Goal: Check status: Check status

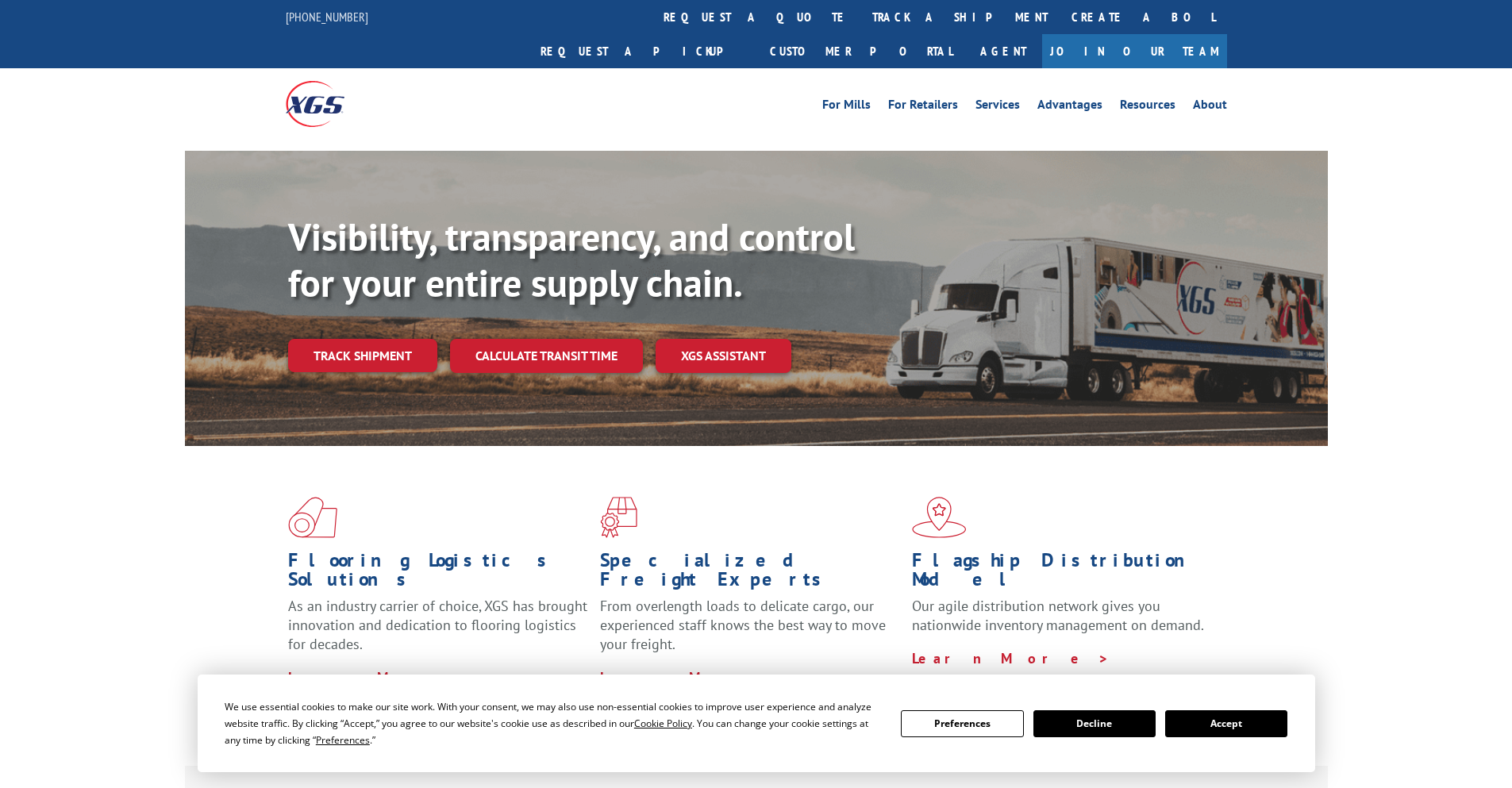
click at [345, 349] on div "Visibility, transparency, and control for your entire supply chain. Track shipm…" at bounding box center [808, 324] width 1040 height 221
click at [357, 339] on link "Track shipment" at bounding box center [362, 355] width 149 height 33
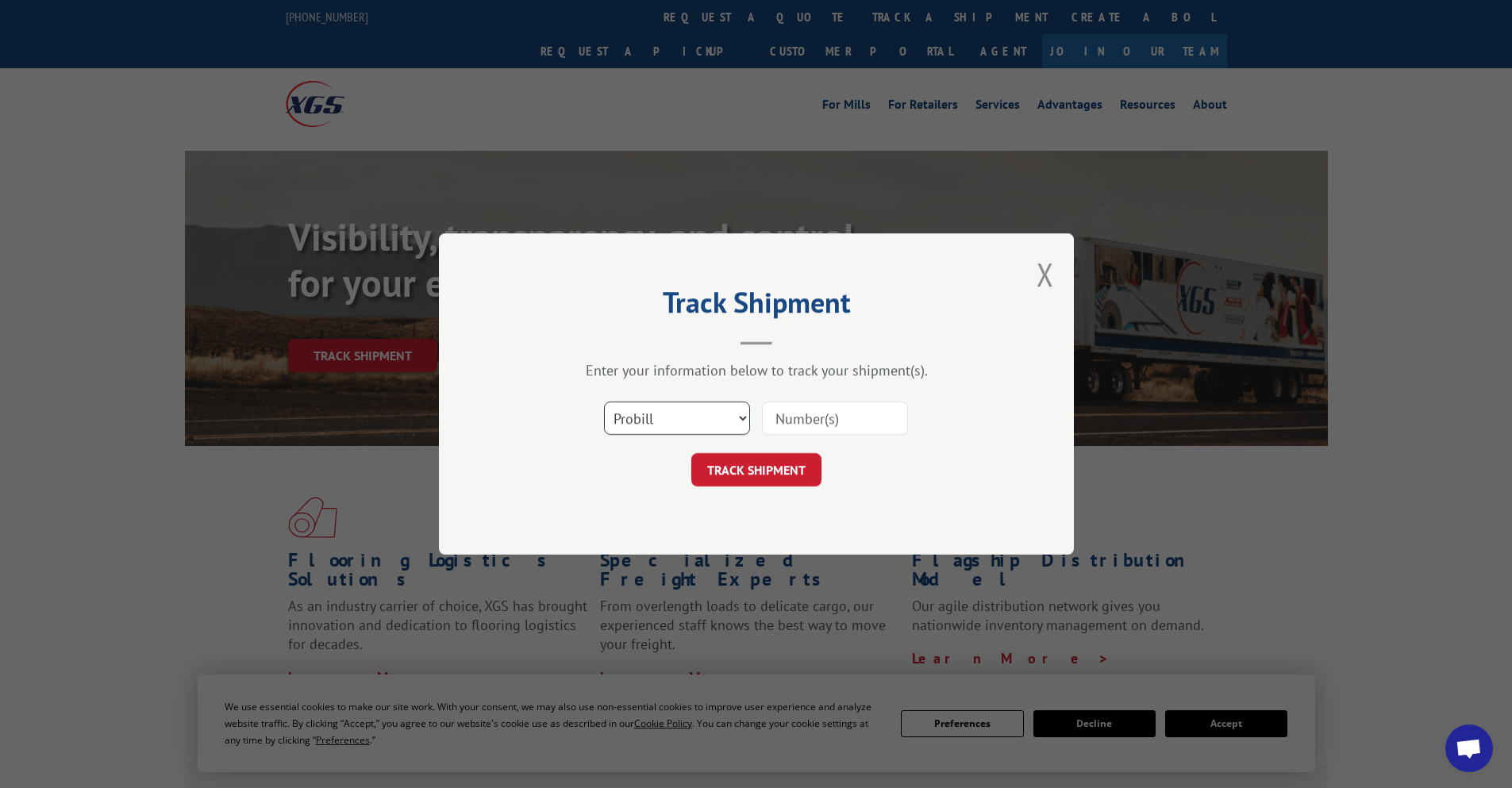
click at [708, 433] on select "Select category... Probill BOL PO" at bounding box center [677, 418] width 146 height 33
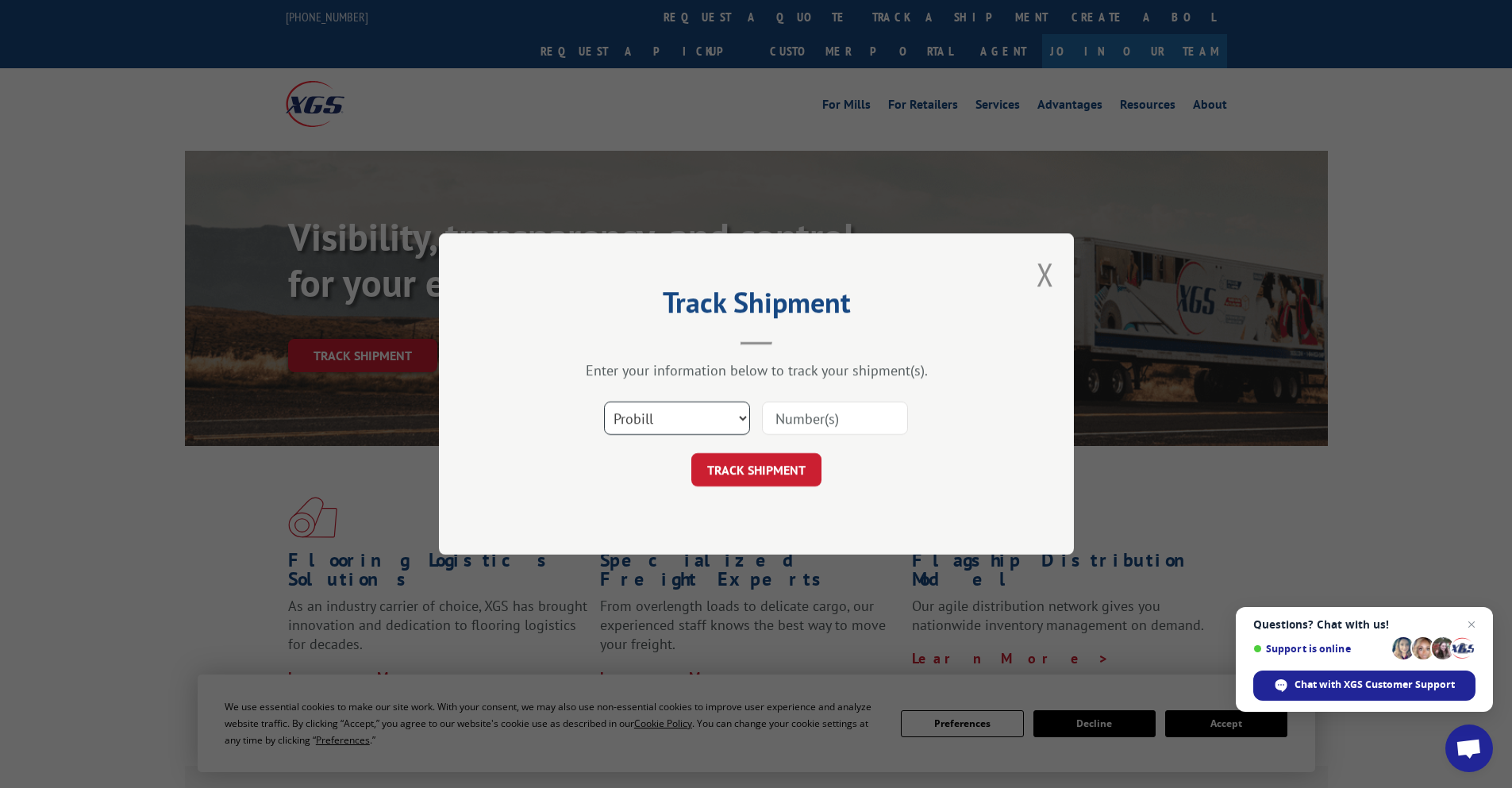
select select "bol"
click at [604, 402] on select "Select category... Probill BOL PO" at bounding box center [677, 418] width 146 height 33
click at [856, 418] on input at bounding box center [835, 418] width 146 height 33
paste input "081825351284"
type input "081825351284"
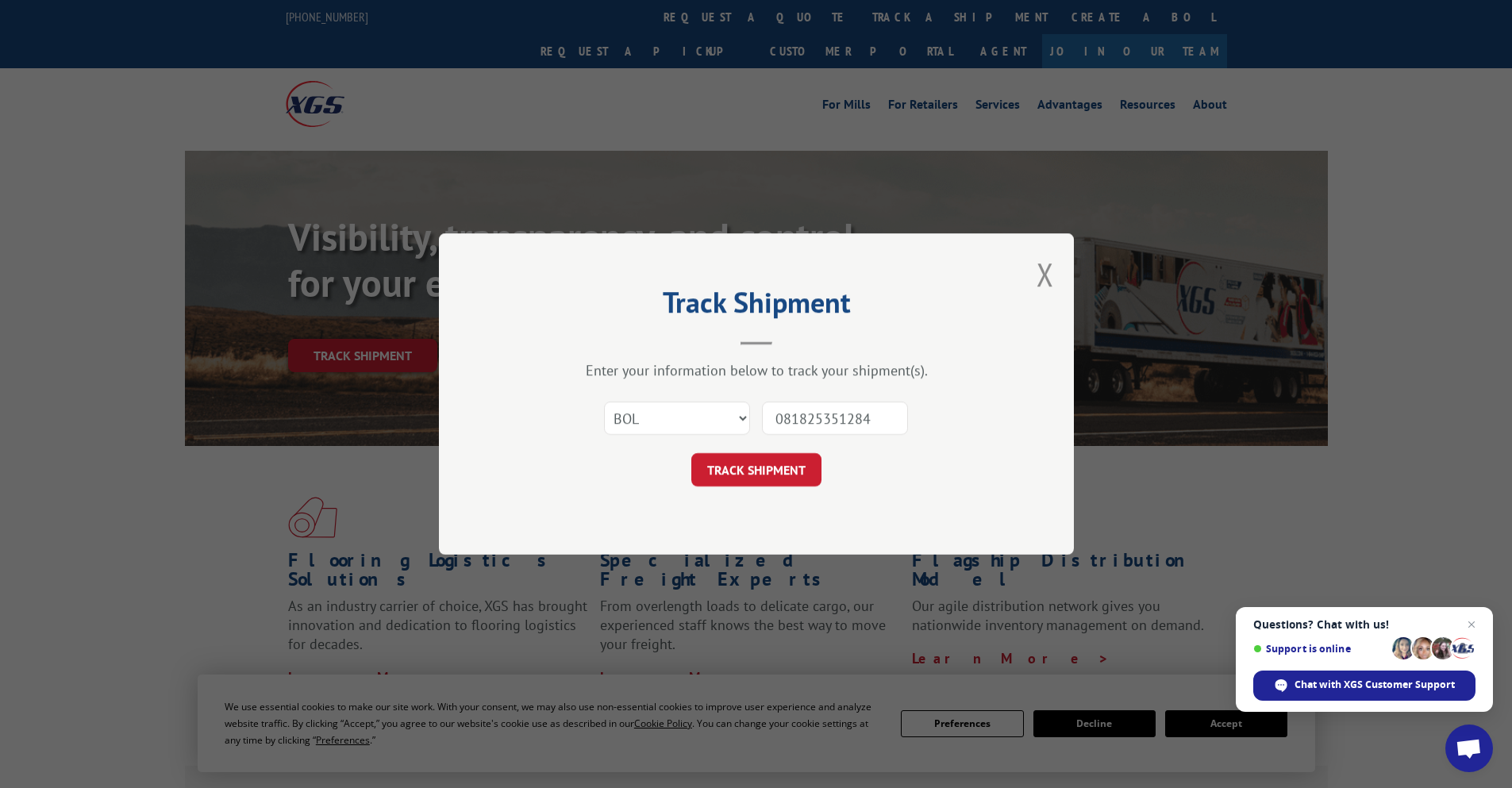
click at [760, 464] on button "TRACK SHIPMENT" at bounding box center [756, 469] width 130 height 33
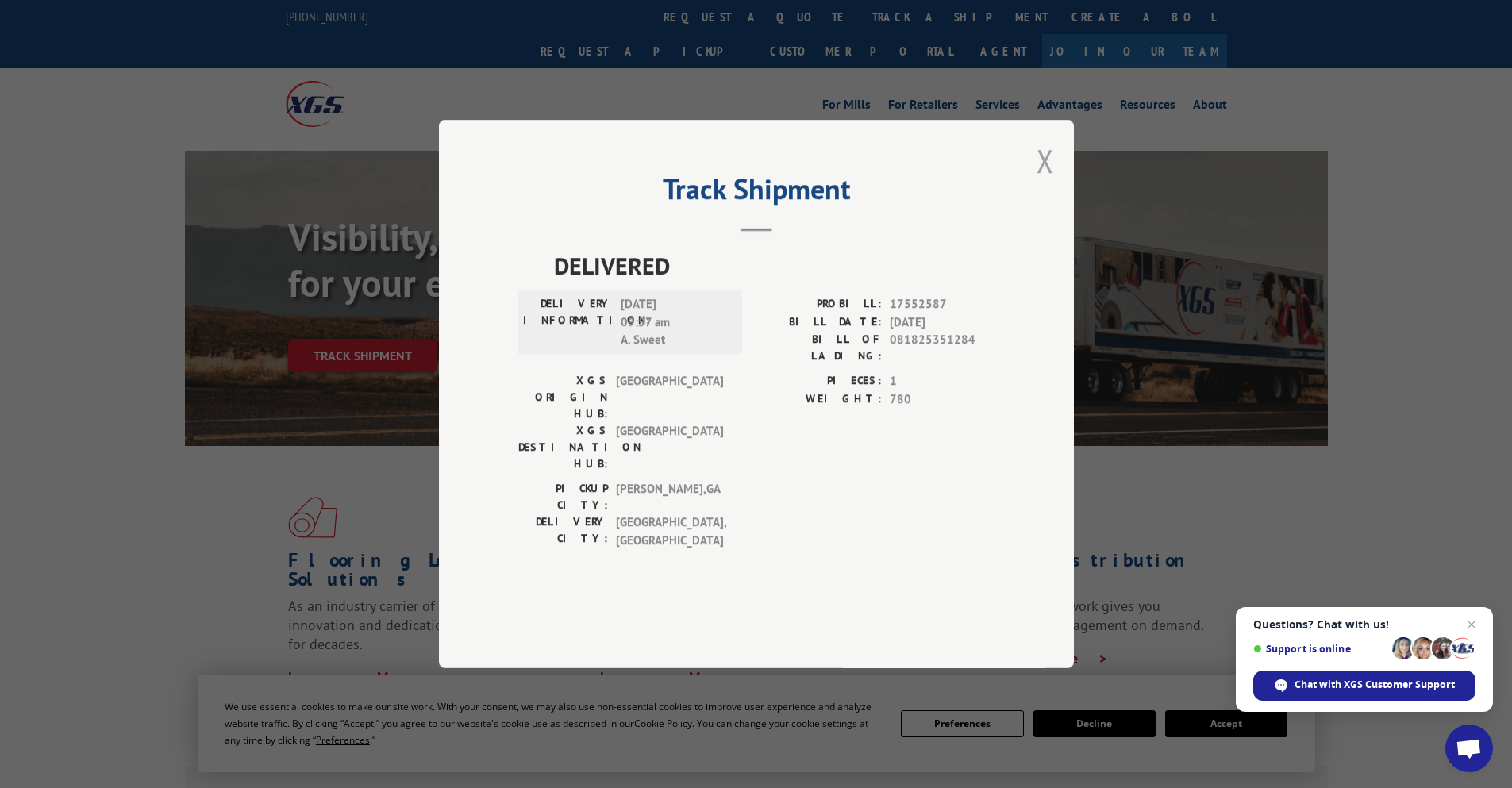
click at [1051, 182] on button "Close modal" at bounding box center [1045, 161] width 17 height 42
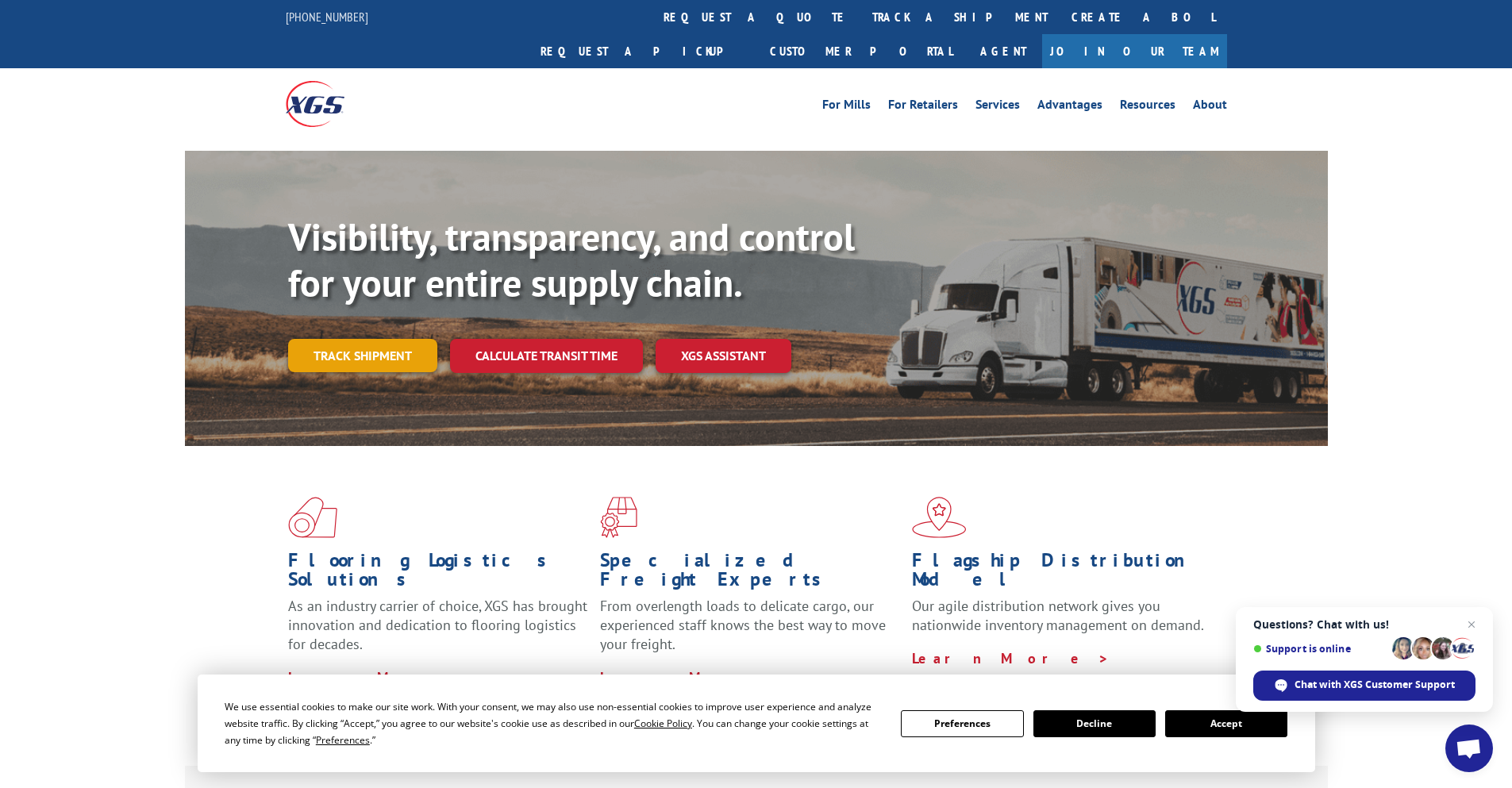
click at [390, 339] on link "Track shipment" at bounding box center [362, 355] width 149 height 33
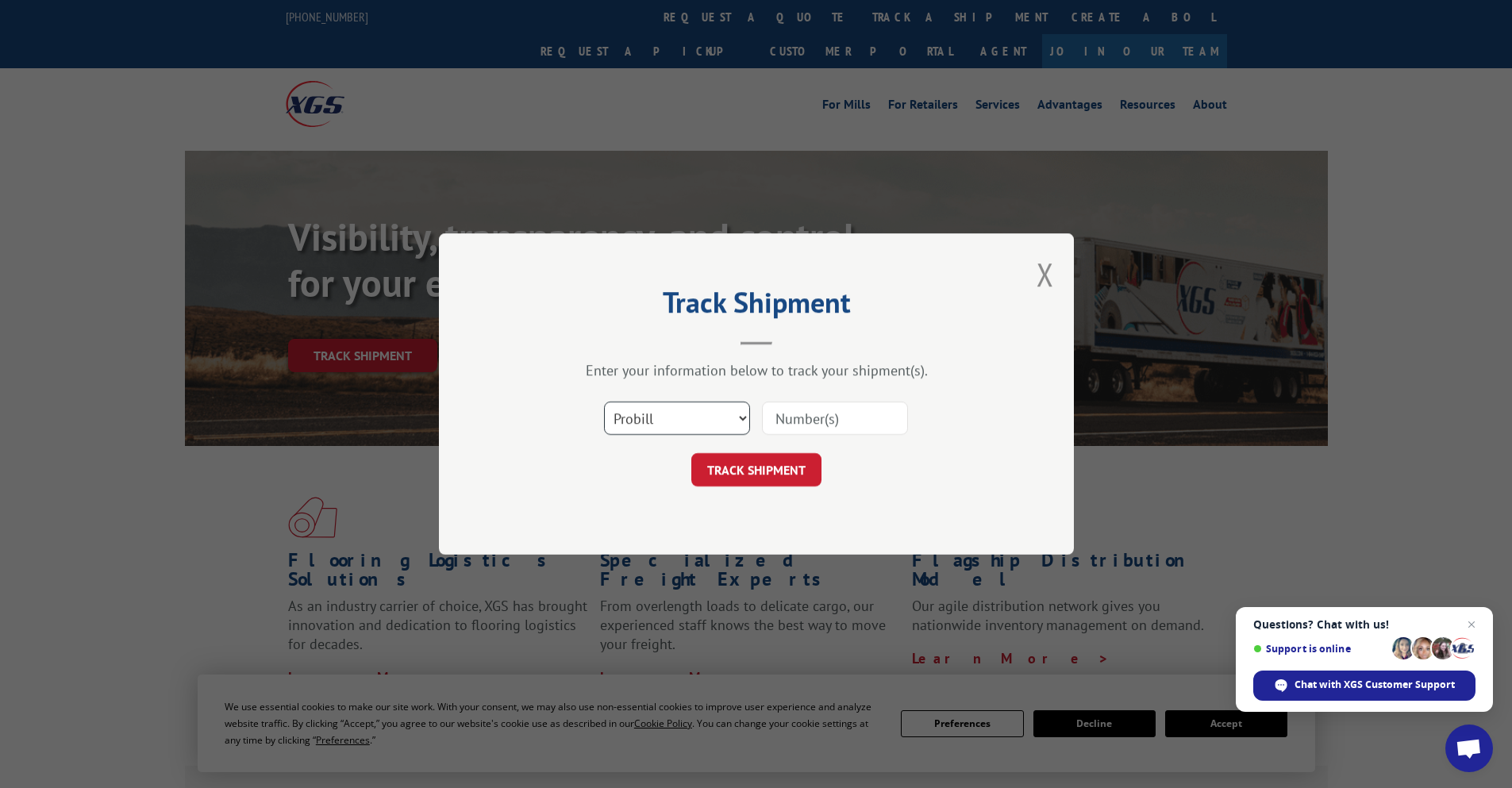
click at [726, 418] on select "Select category... Probill BOL PO" at bounding box center [677, 418] width 146 height 33
click at [604, 402] on select "Select category... Probill BOL PO" at bounding box center [677, 418] width 146 height 33
click at [708, 415] on select "Select category... Probill BOL PO" at bounding box center [677, 418] width 146 height 33
click at [604, 402] on select "Select category... Probill BOL PO" at bounding box center [677, 418] width 146 height 33
click at [709, 421] on select "Select category... Probill BOL PO" at bounding box center [677, 418] width 146 height 33
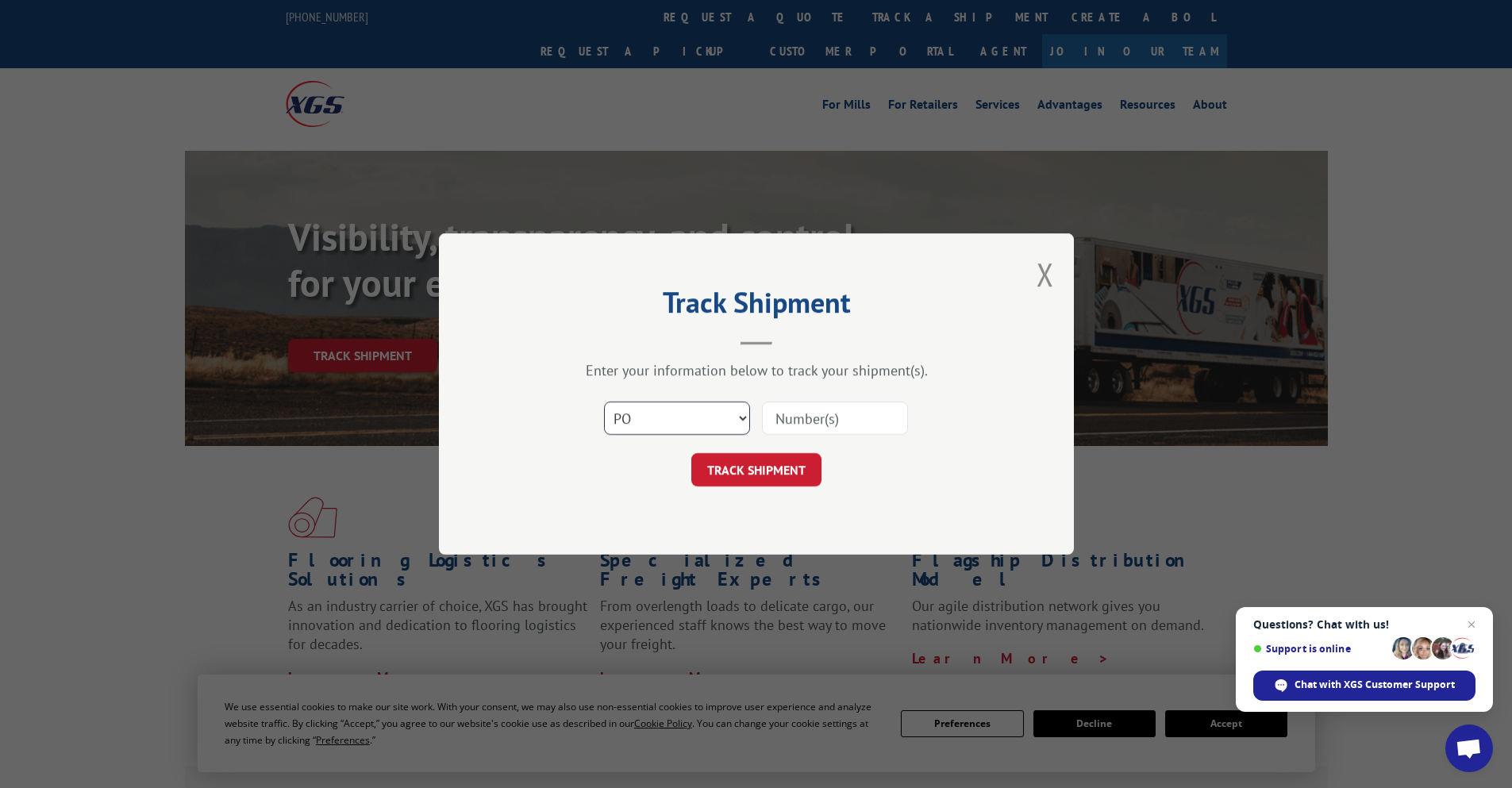
select select "bol"
click at [604, 402] on select "Select category... Probill BOL PO" at bounding box center [677, 418] width 146 height 33
click at [847, 398] on div "Select category... Probill BOL PO" at bounding box center [756, 418] width 476 height 52
click at [839, 424] on input at bounding box center [835, 418] width 146 height 33
paste input "081925567199"
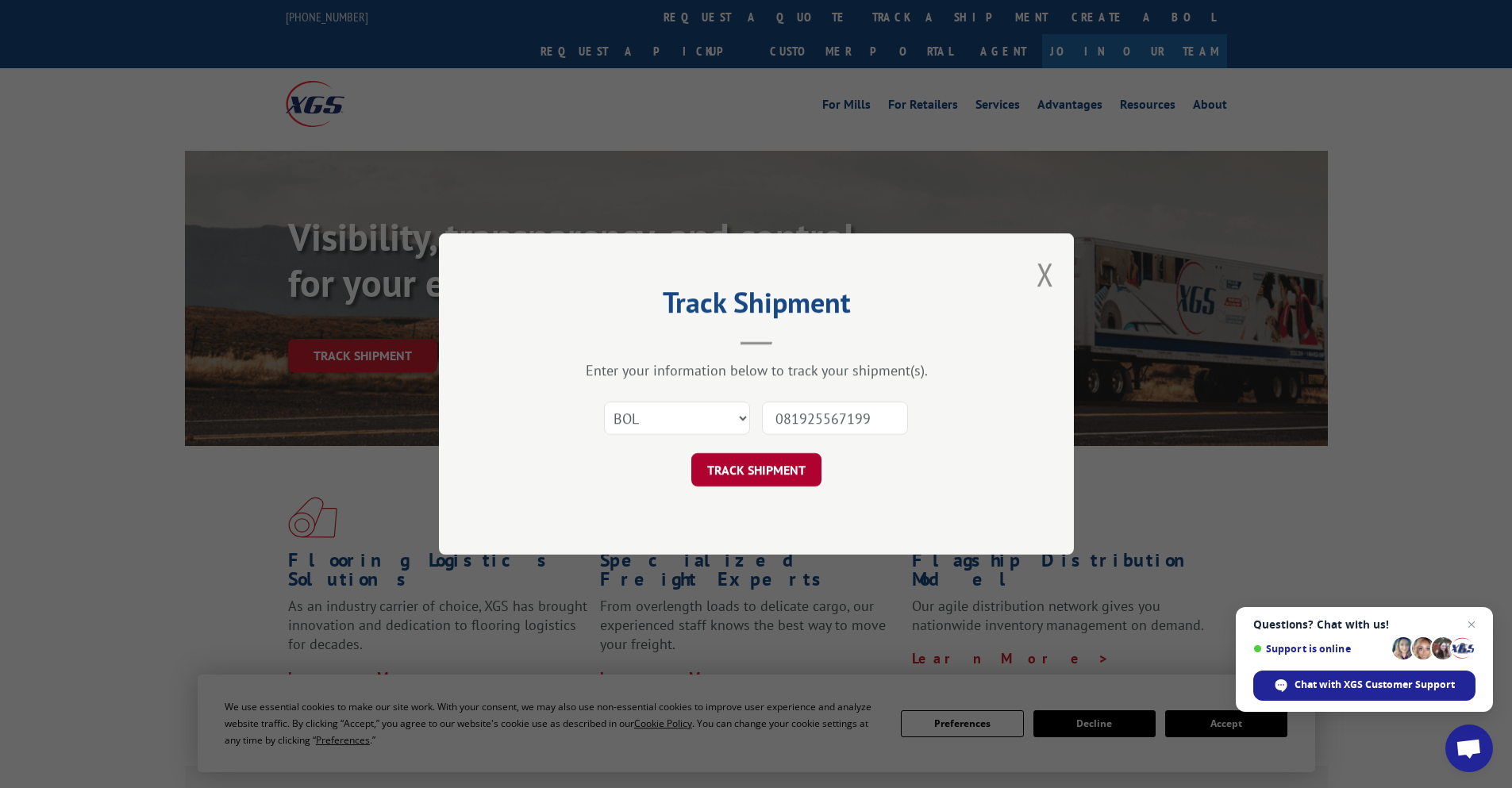
type input "081925567199"
click at [794, 470] on button "TRACK SHIPMENT" at bounding box center [756, 469] width 130 height 33
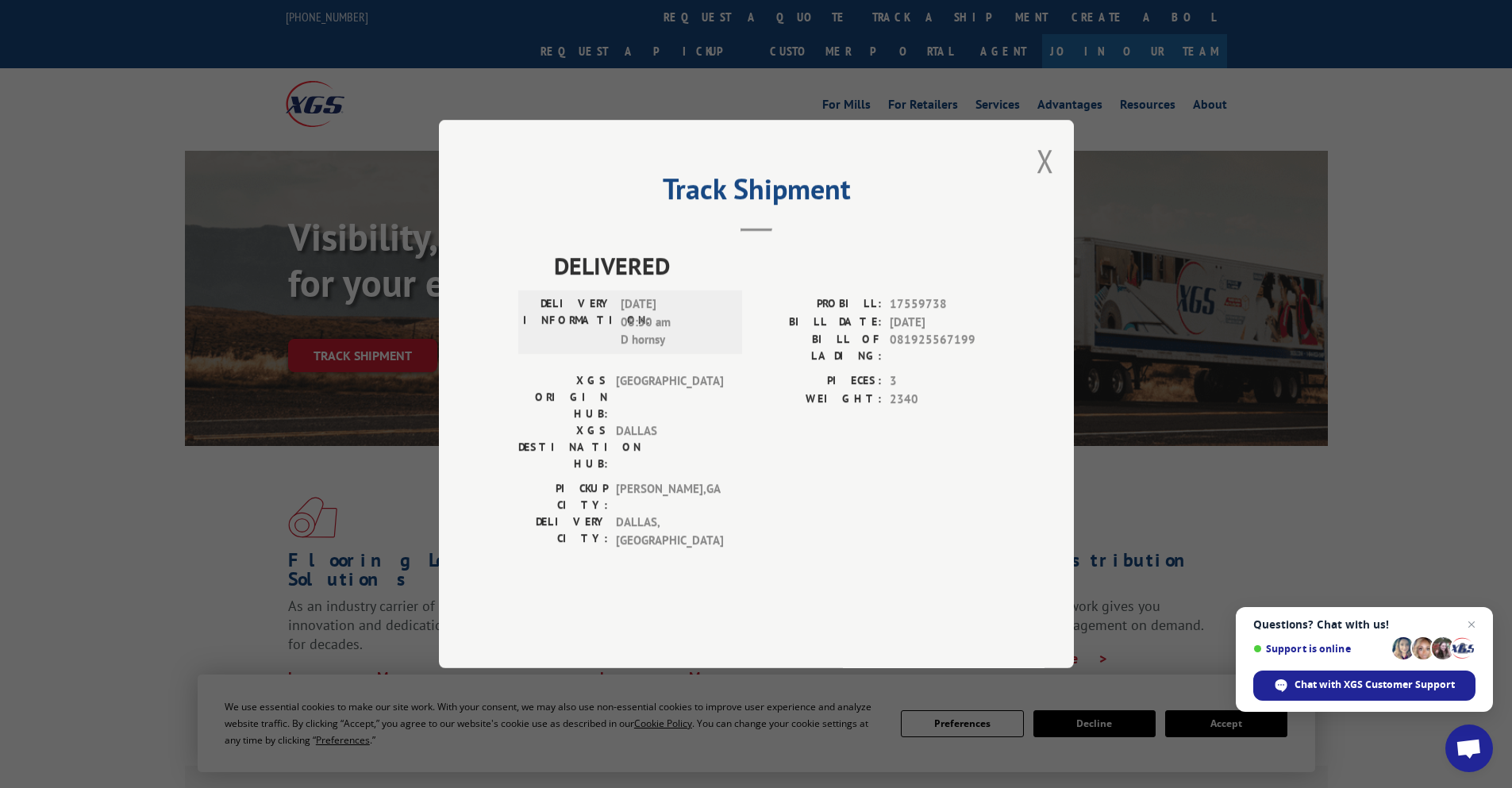
click at [1060, 206] on div "Track Shipment DELIVERED DELIVERY INFORMATION: [DATE] 08:50 am D hornsy PROBILL…" at bounding box center [756, 394] width 635 height 549
click at [1051, 182] on button "Close modal" at bounding box center [1045, 161] width 17 height 42
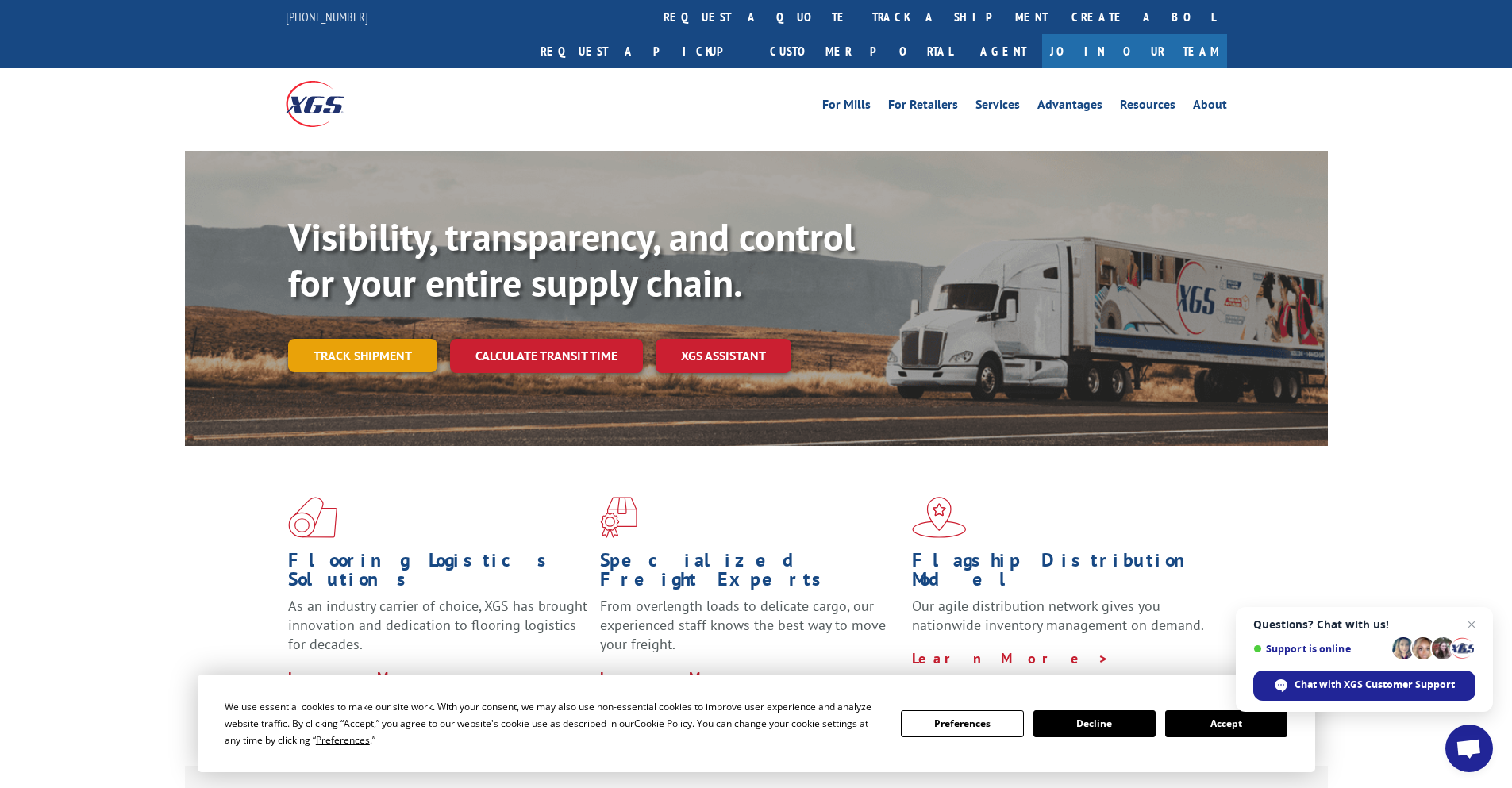
click at [336, 339] on link "Track shipment" at bounding box center [362, 355] width 149 height 33
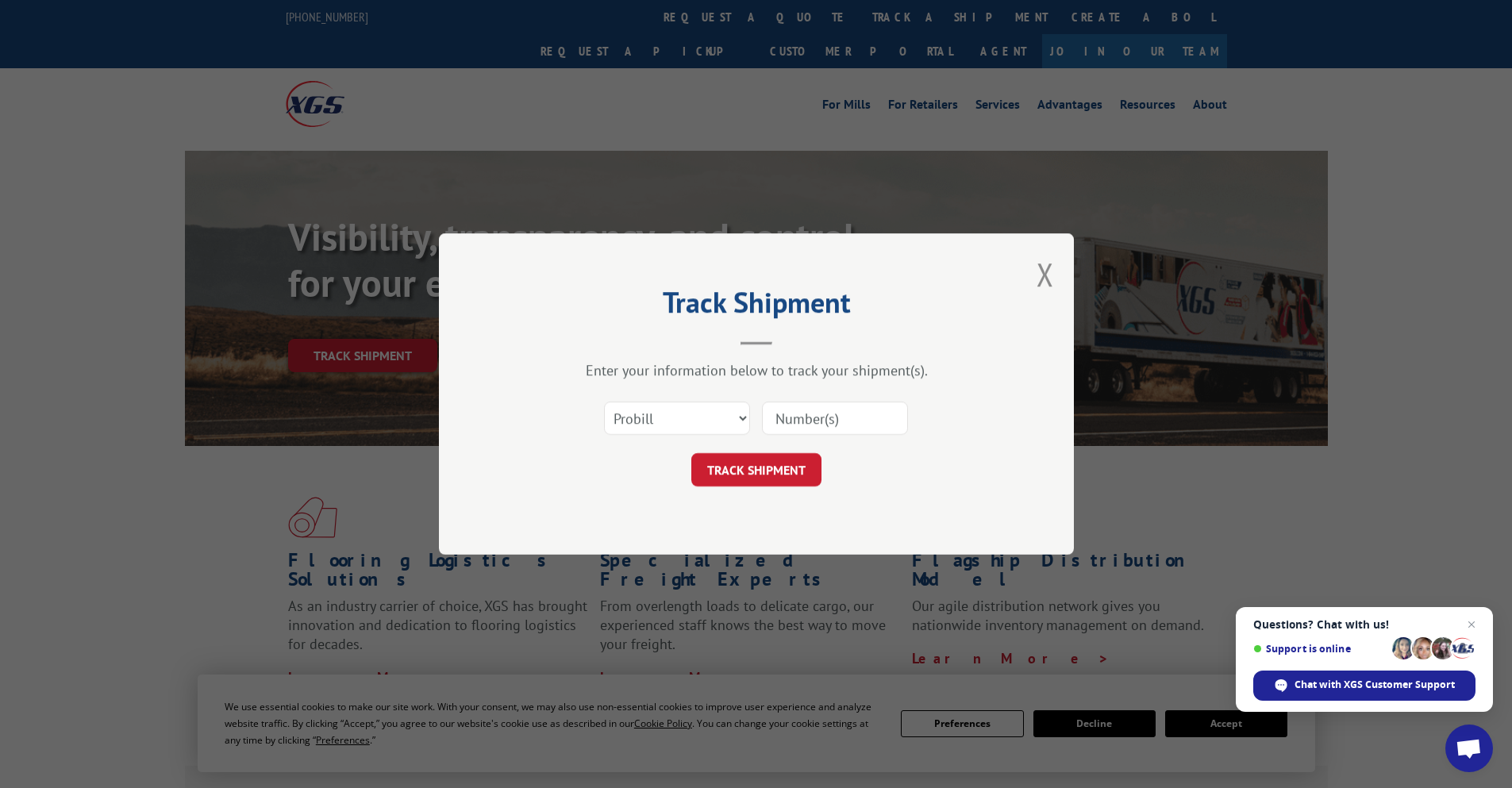
click at [678, 398] on div "Select category... Probill BOL PO" at bounding box center [756, 418] width 476 height 52
drag, startPoint x: 677, startPoint y: 410, endPoint x: 676, endPoint y: 423, distance: 12.7
click at [677, 410] on select "Select category... Probill BOL PO" at bounding box center [677, 418] width 146 height 33
select select "bol"
click at [604, 402] on select "Select category... Probill BOL PO" at bounding box center [677, 418] width 146 height 33
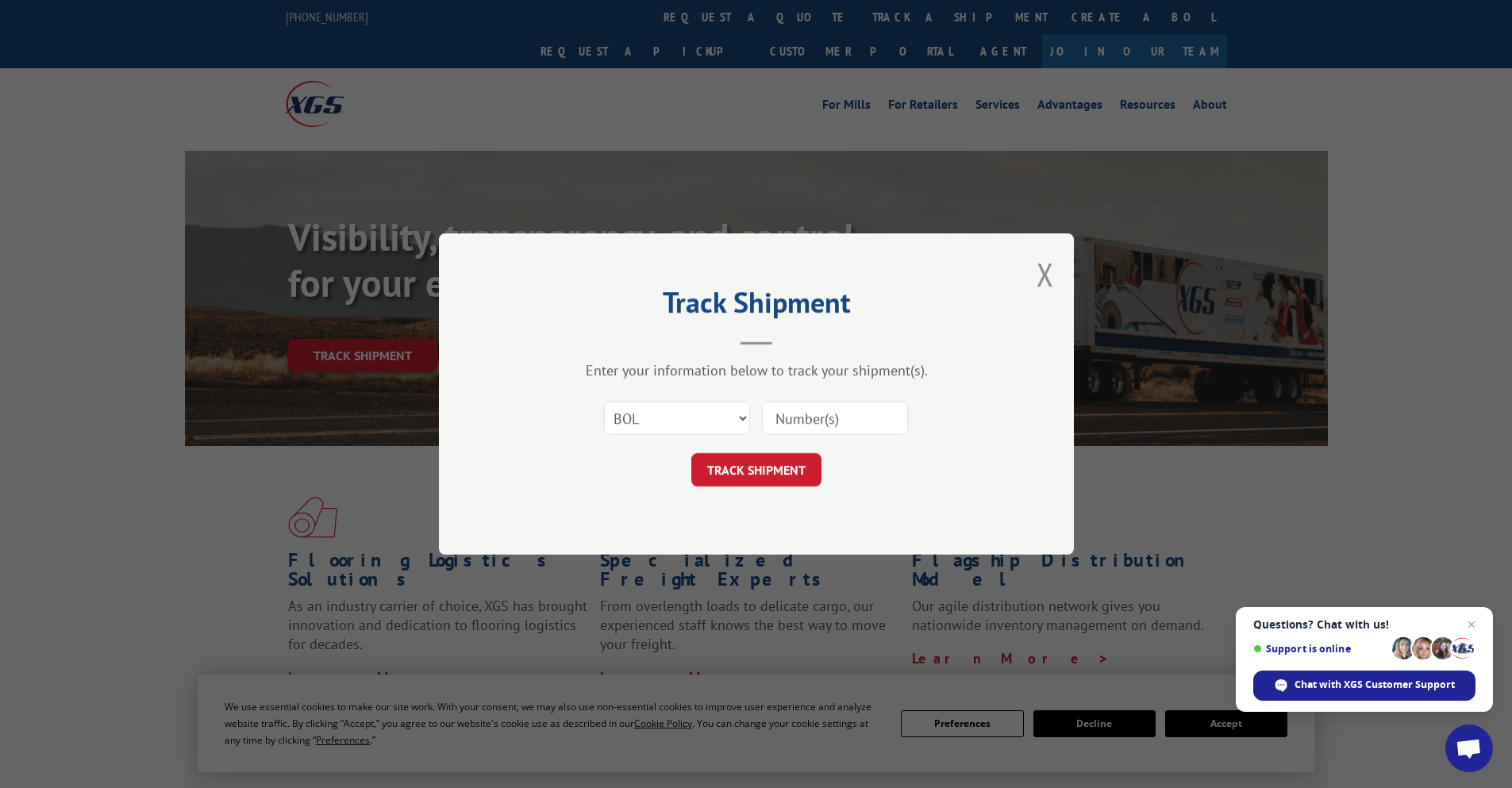
click at [803, 410] on input at bounding box center [835, 418] width 146 height 33
paste input "090225344626"
type input "090225344626"
click at [789, 460] on button "TRACK SHIPMENT" at bounding box center [756, 469] width 130 height 33
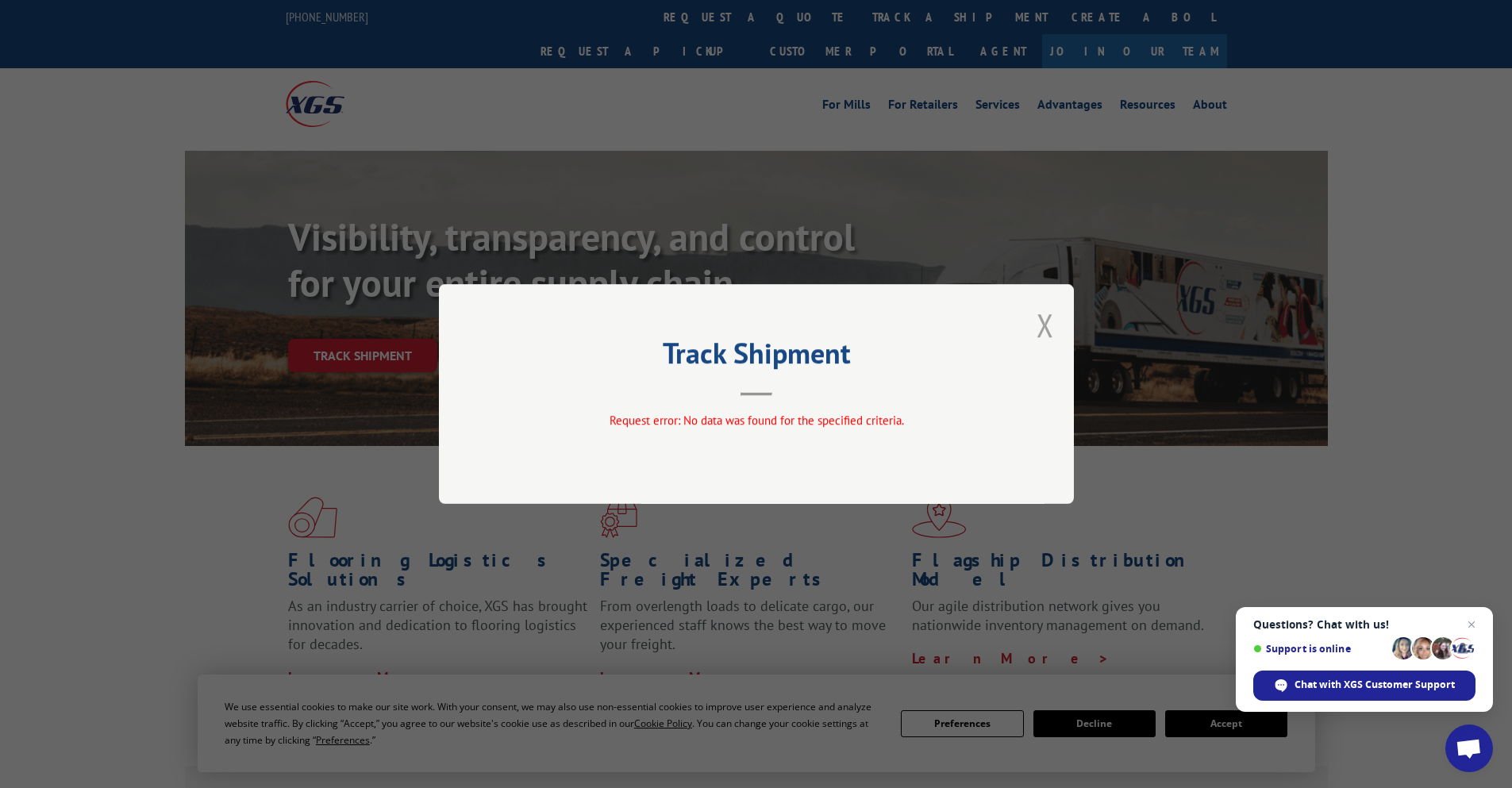
click at [1043, 329] on button "Close modal" at bounding box center [1045, 325] width 17 height 42
